Goal: Navigation & Orientation: Find specific page/section

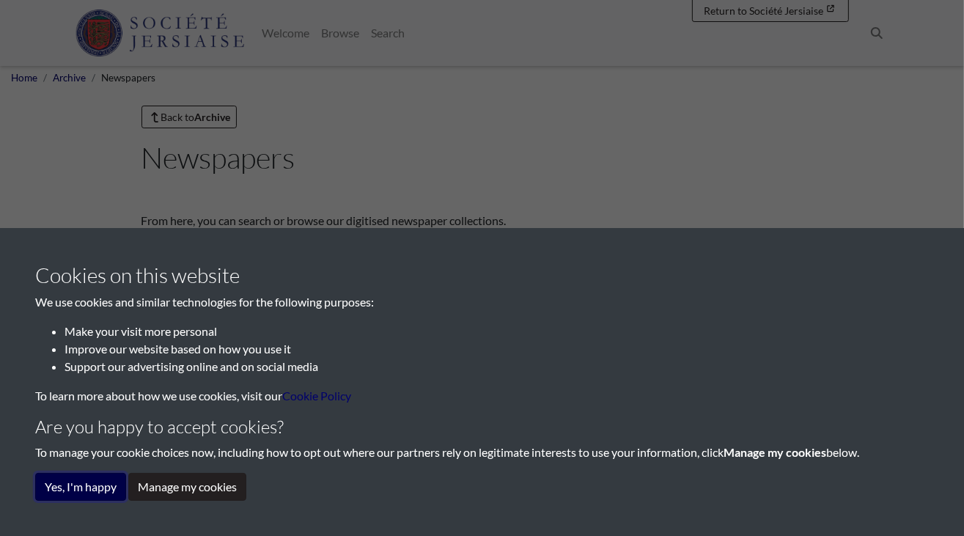
click at [63, 500] on button "Yes, I'm happy" at bounding box center [80, 487] width 91 height 28
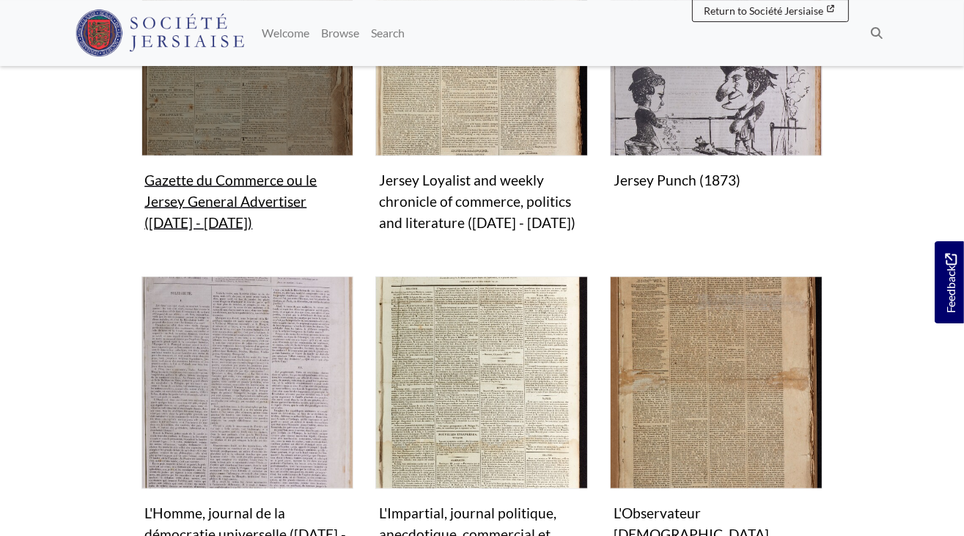
scroll to position [1297, 0]
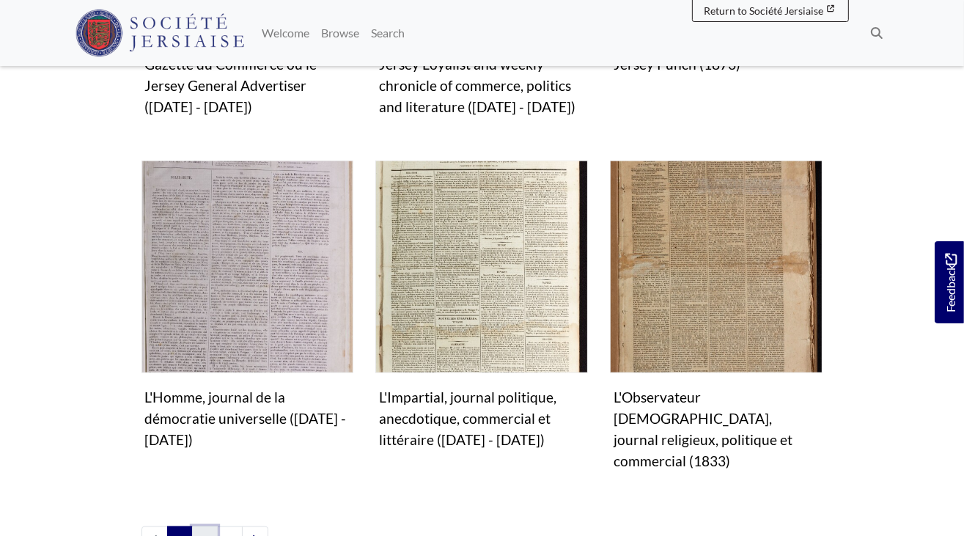
click at [192, 527] on link "2" at bounding box center [205, 541] width 26 height 28
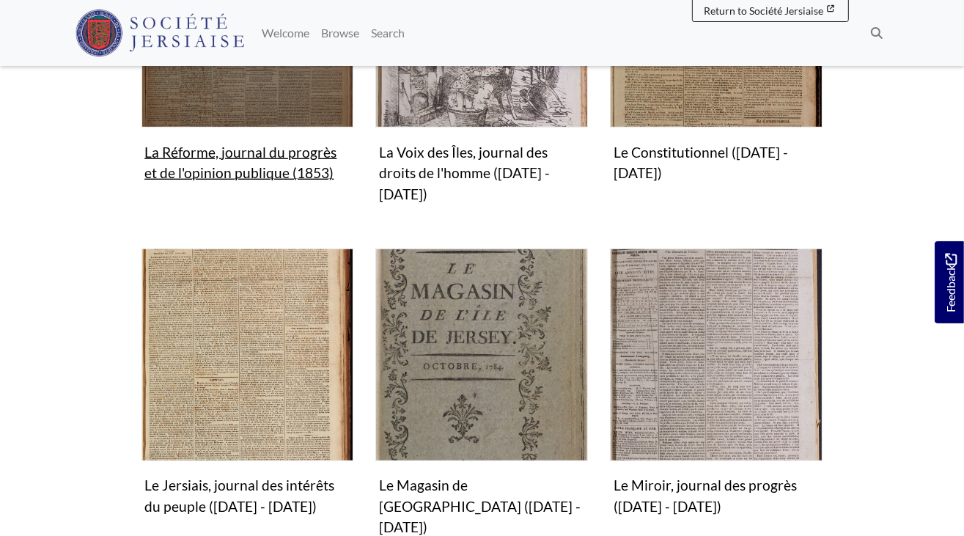
scroll to position [1197, 0]
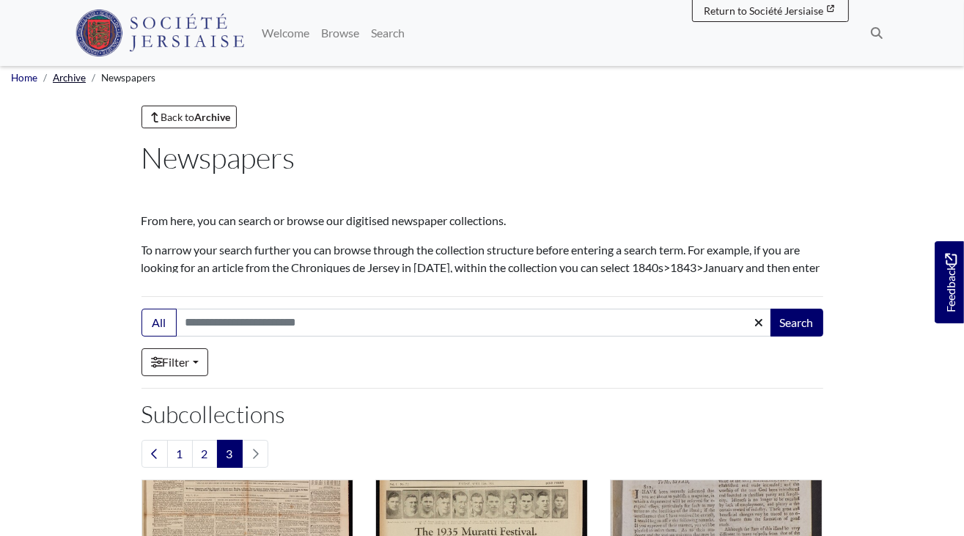
click at [57, 75] on link "Archive" at bounding box center [69, 78] width 33 height 12
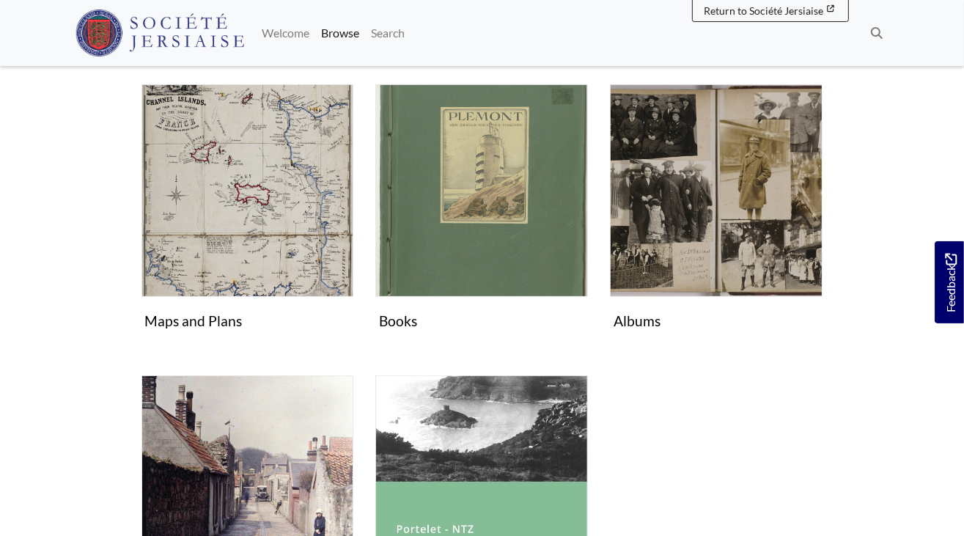
scroll to position [598, 0]
